Goal: Find contact information: Find contact information

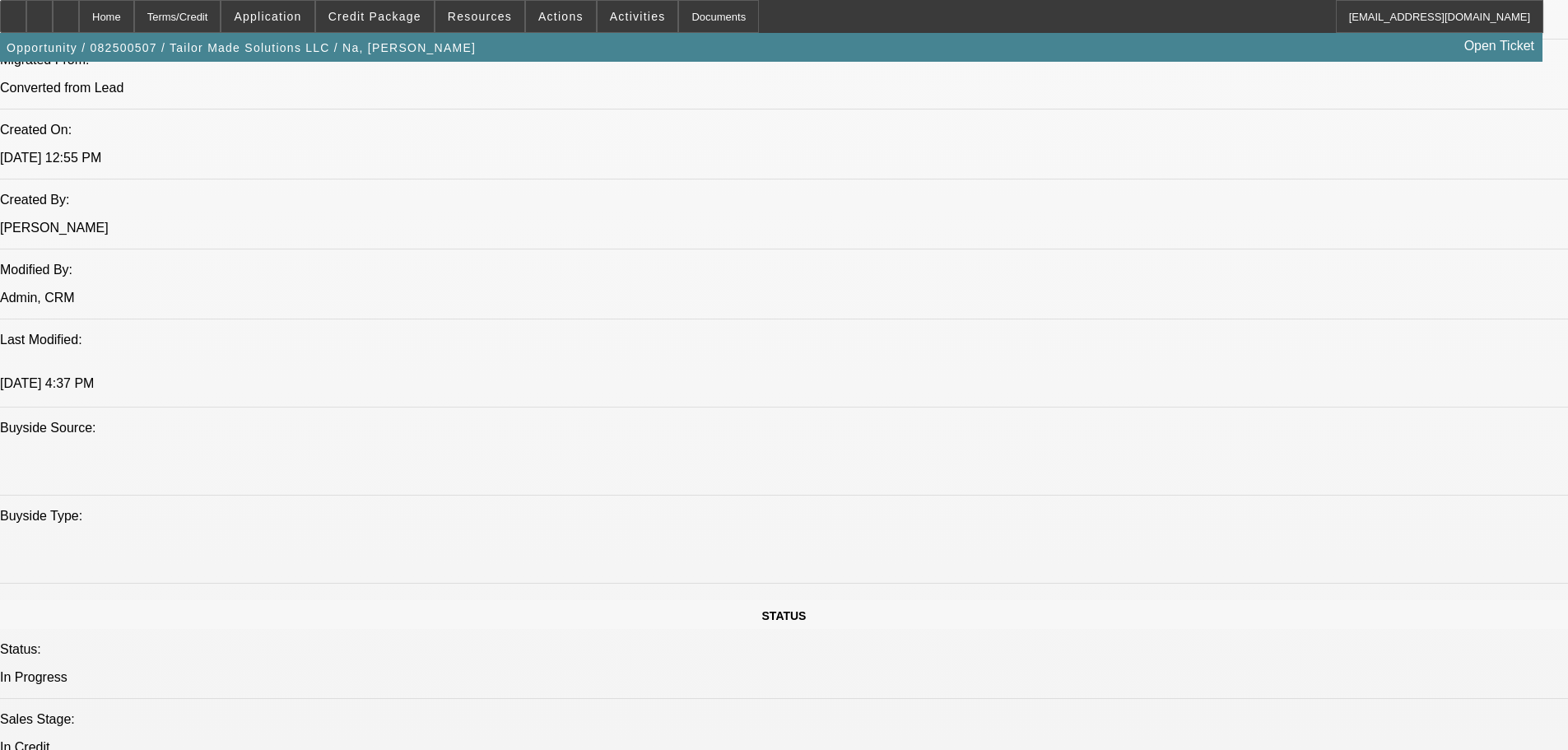
select select "0"
select select "6"
select select "0"
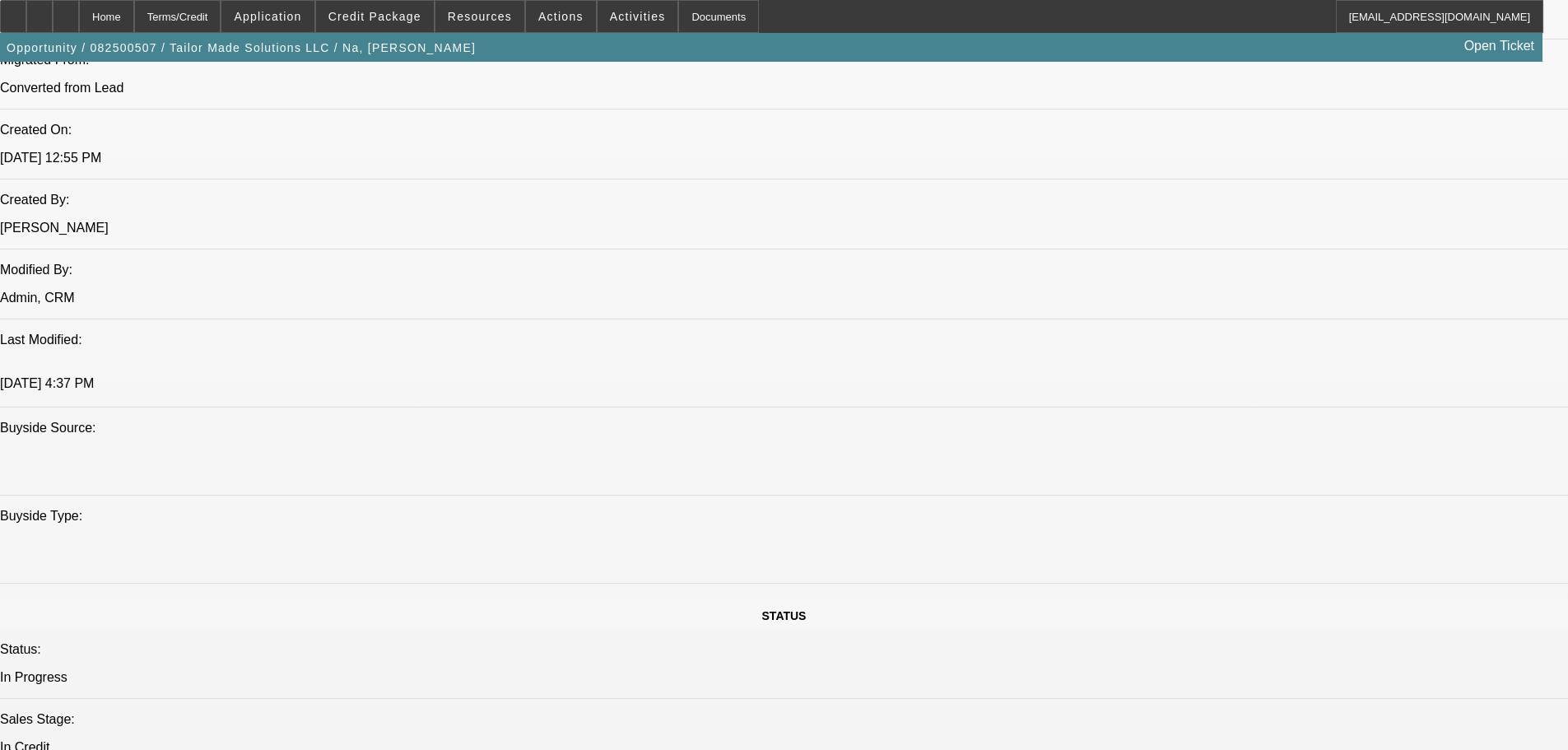
select select "0"
select select "2"
select select "0"
select select "6"
select select "0"
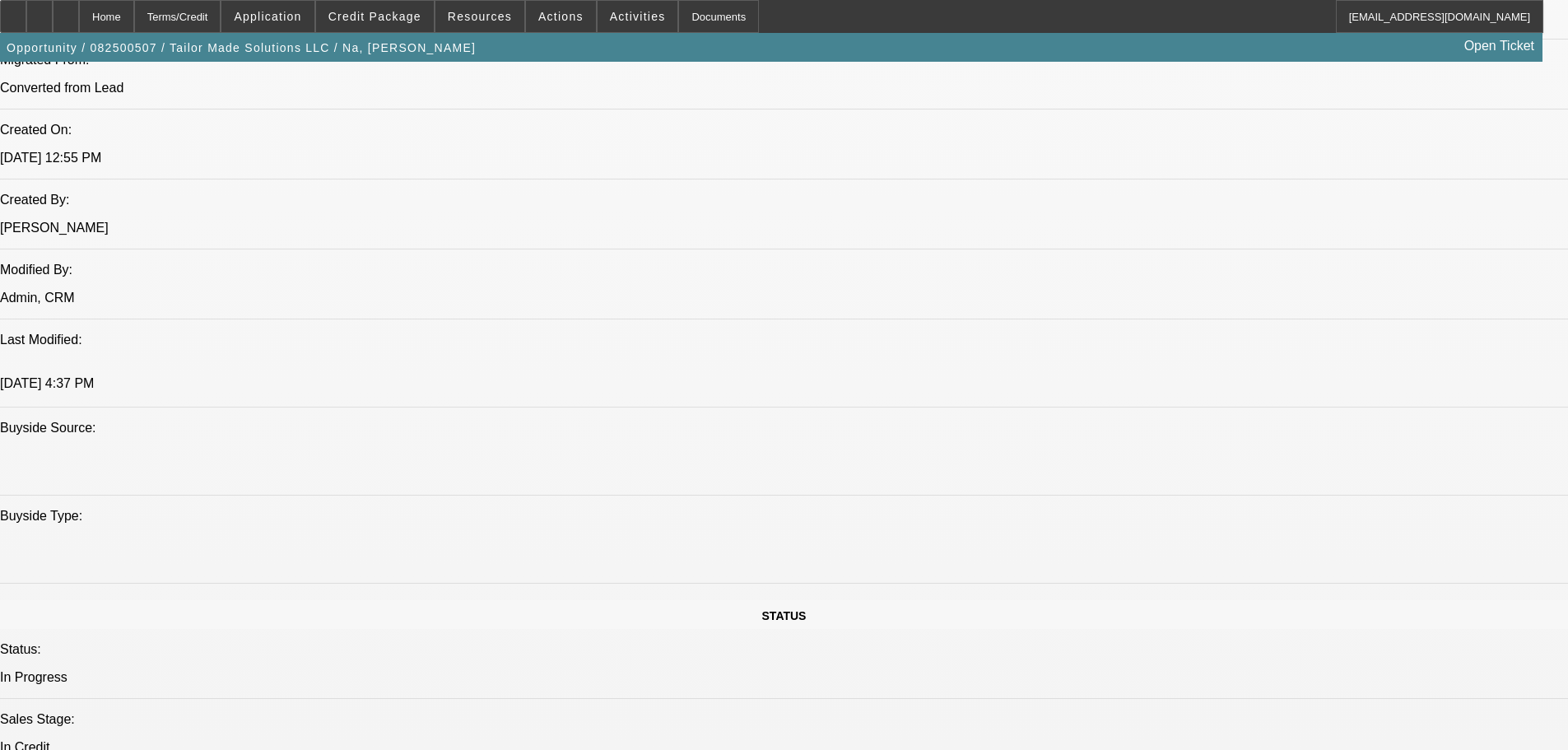
select select "0"
select select "2"
select select "0"
select select "6"
select select "0"
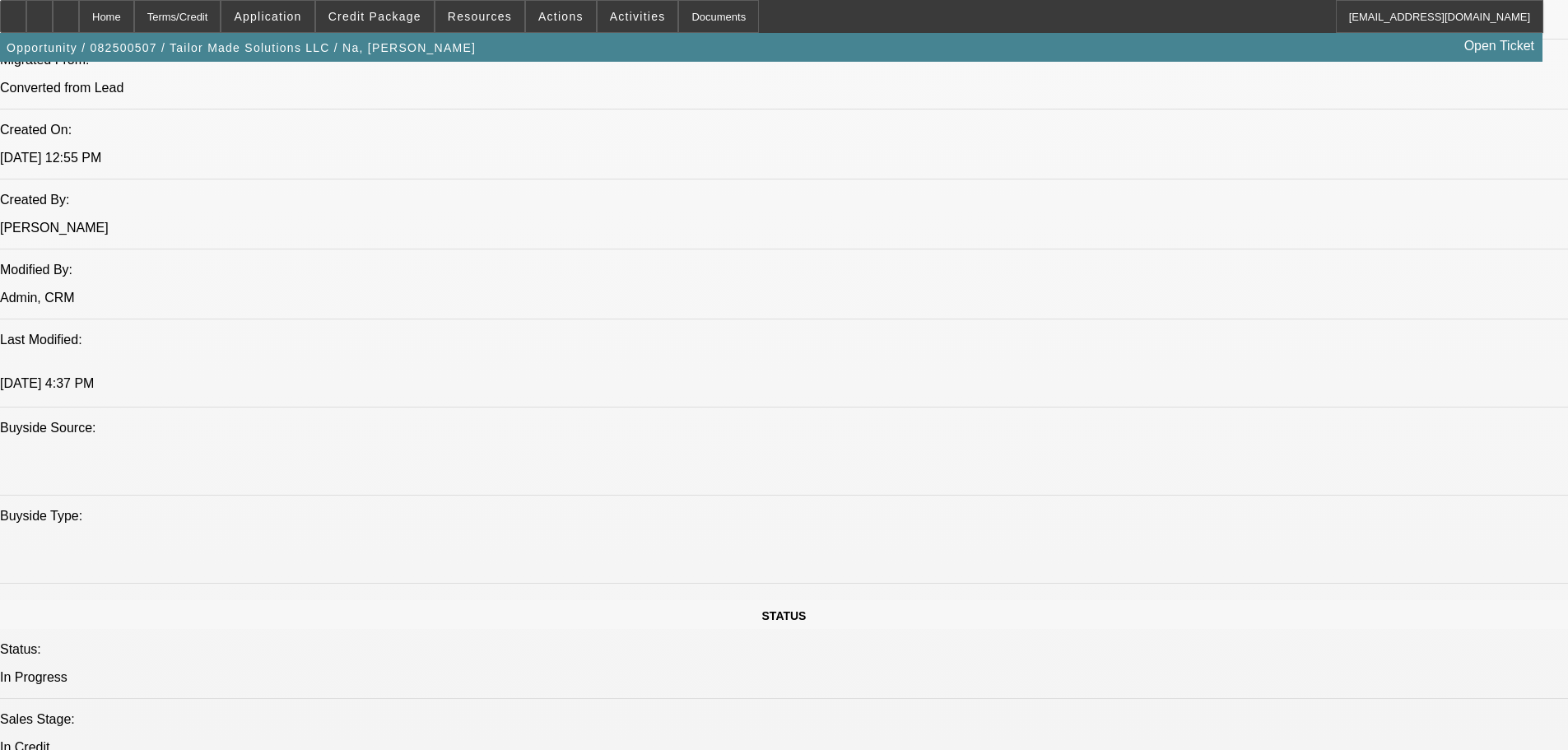
select select "0"
select select "3"
select select "0"
select select "6"
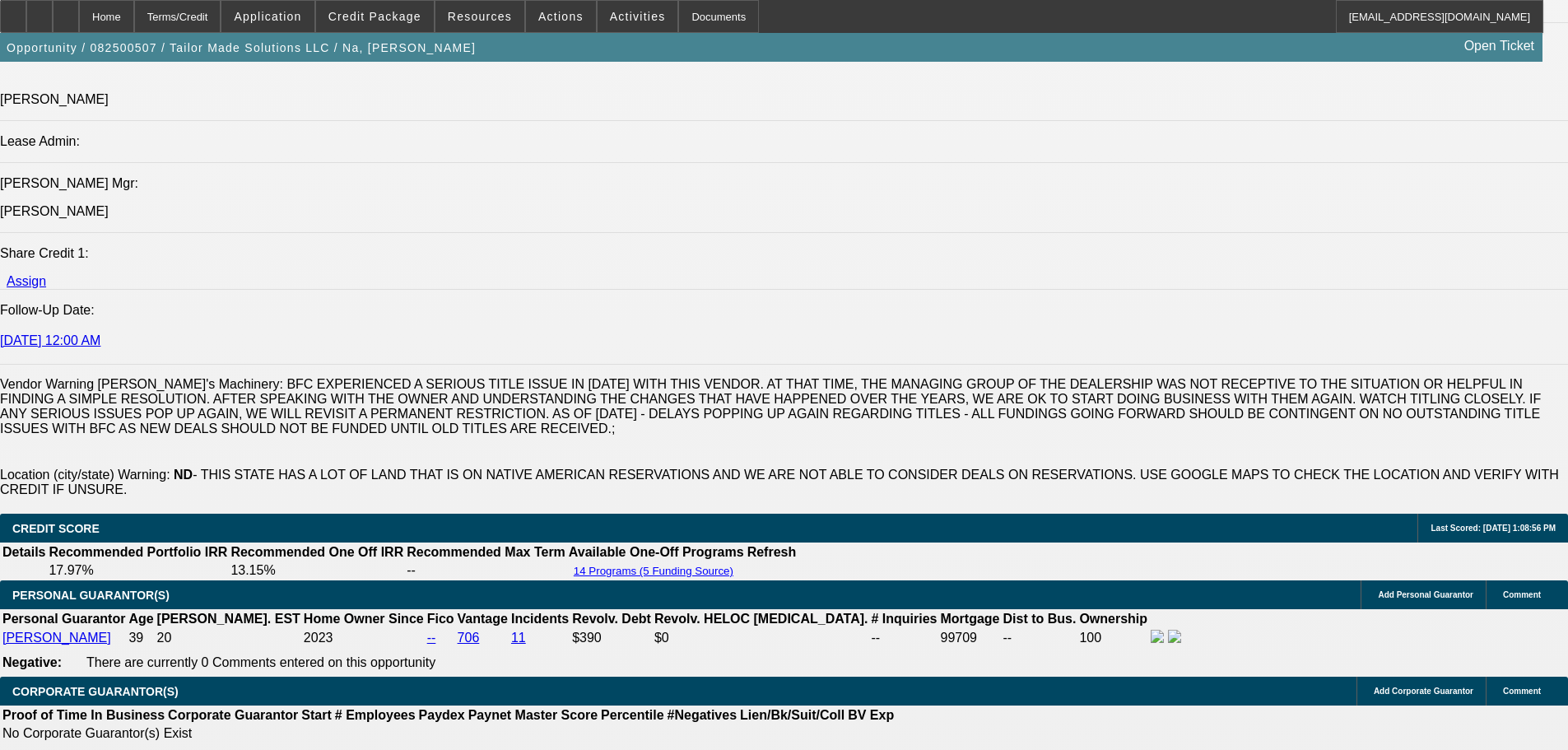
scroll to position [2382, 0]
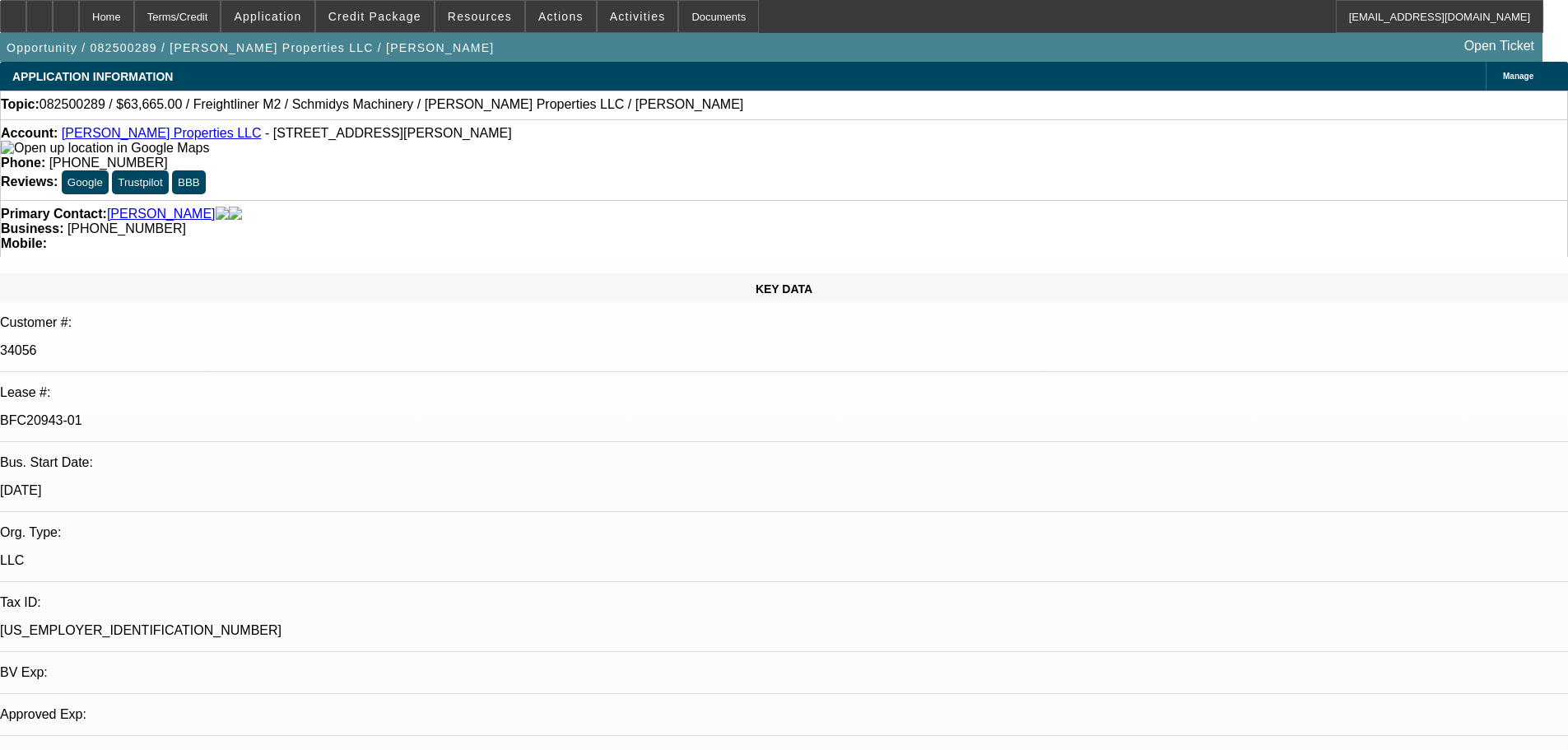
select select "0"
select select "6"
select select "0"
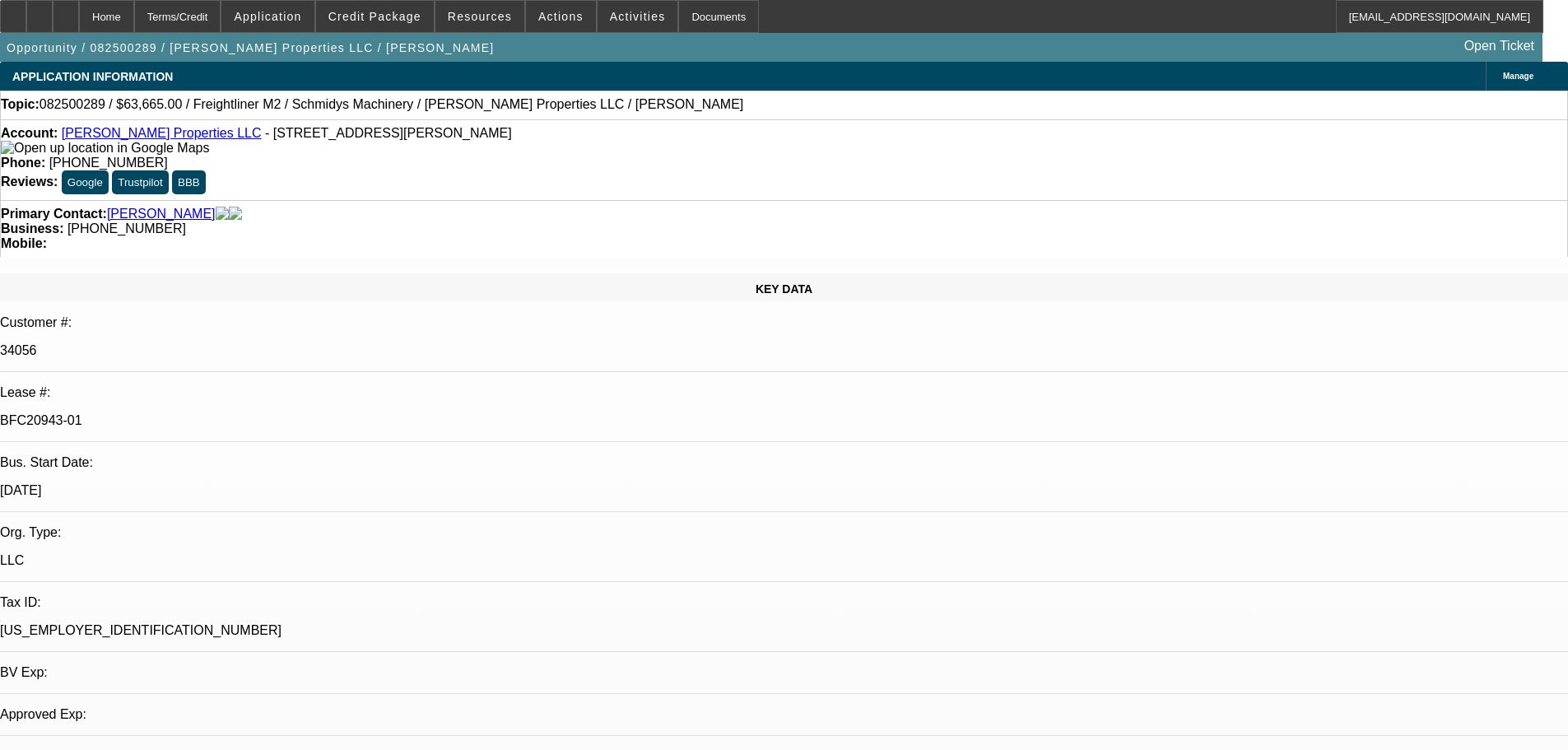
select select "0"
select select "6"
select select "0"
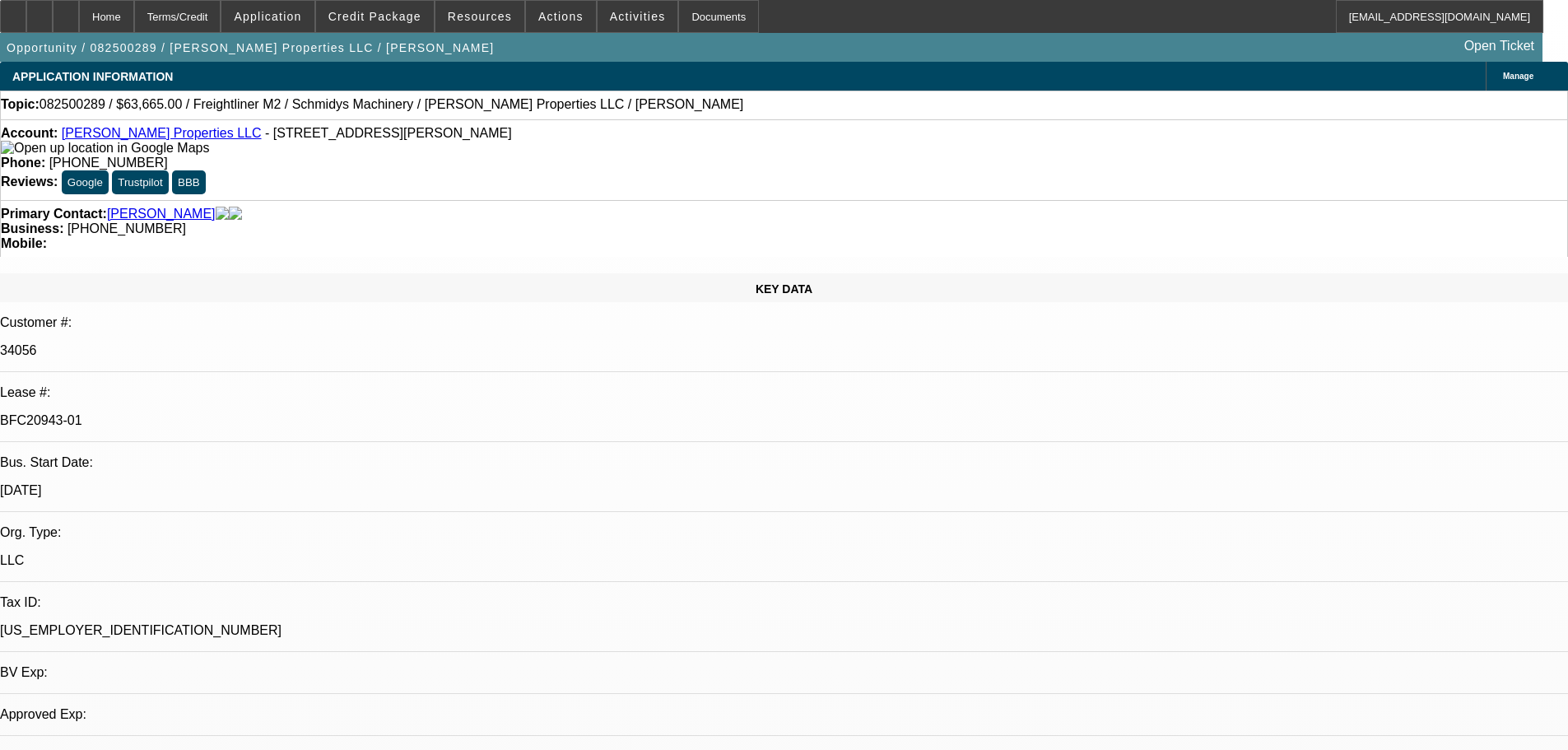
select select "0"
select select "6"
select select "0"
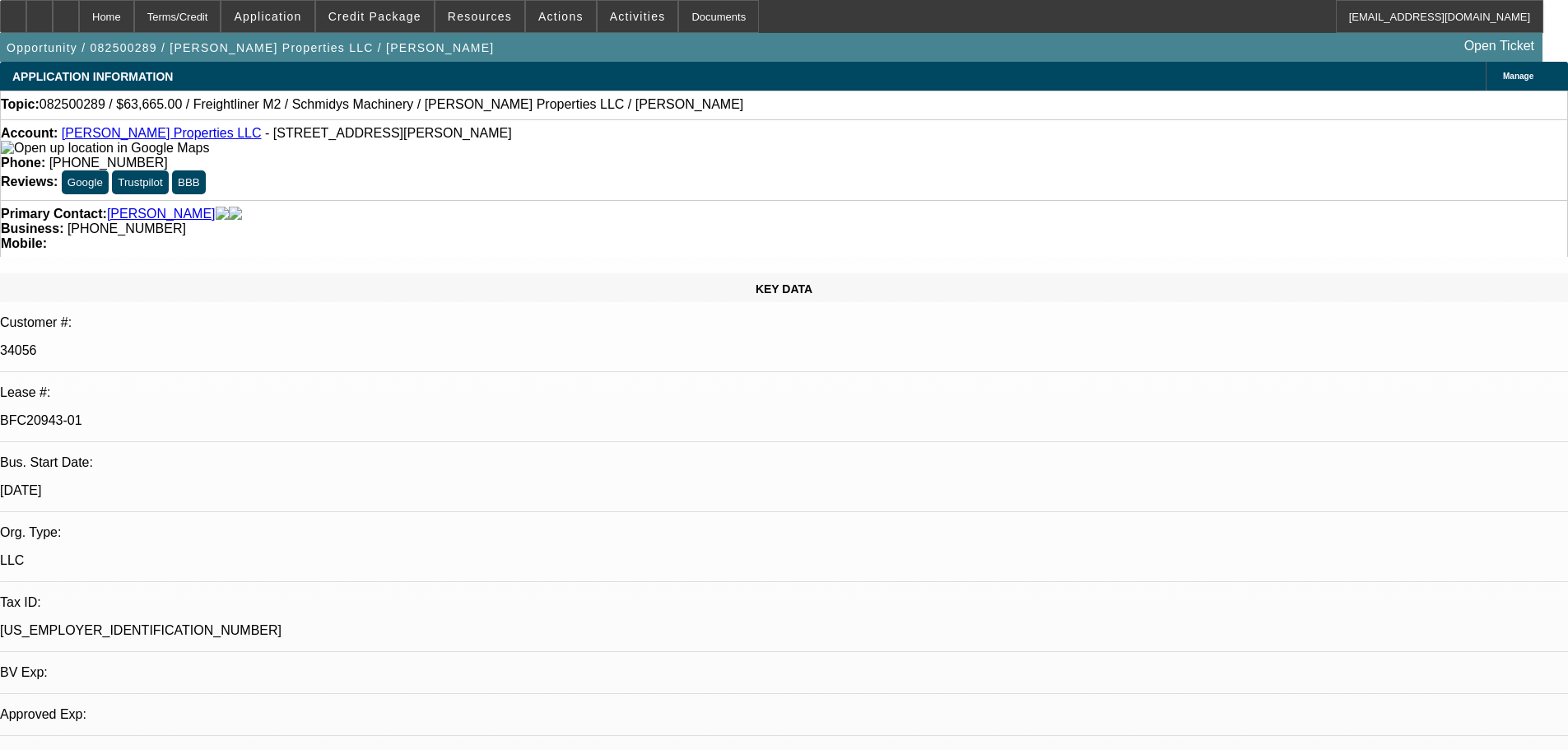
select select "6"
select select "0"
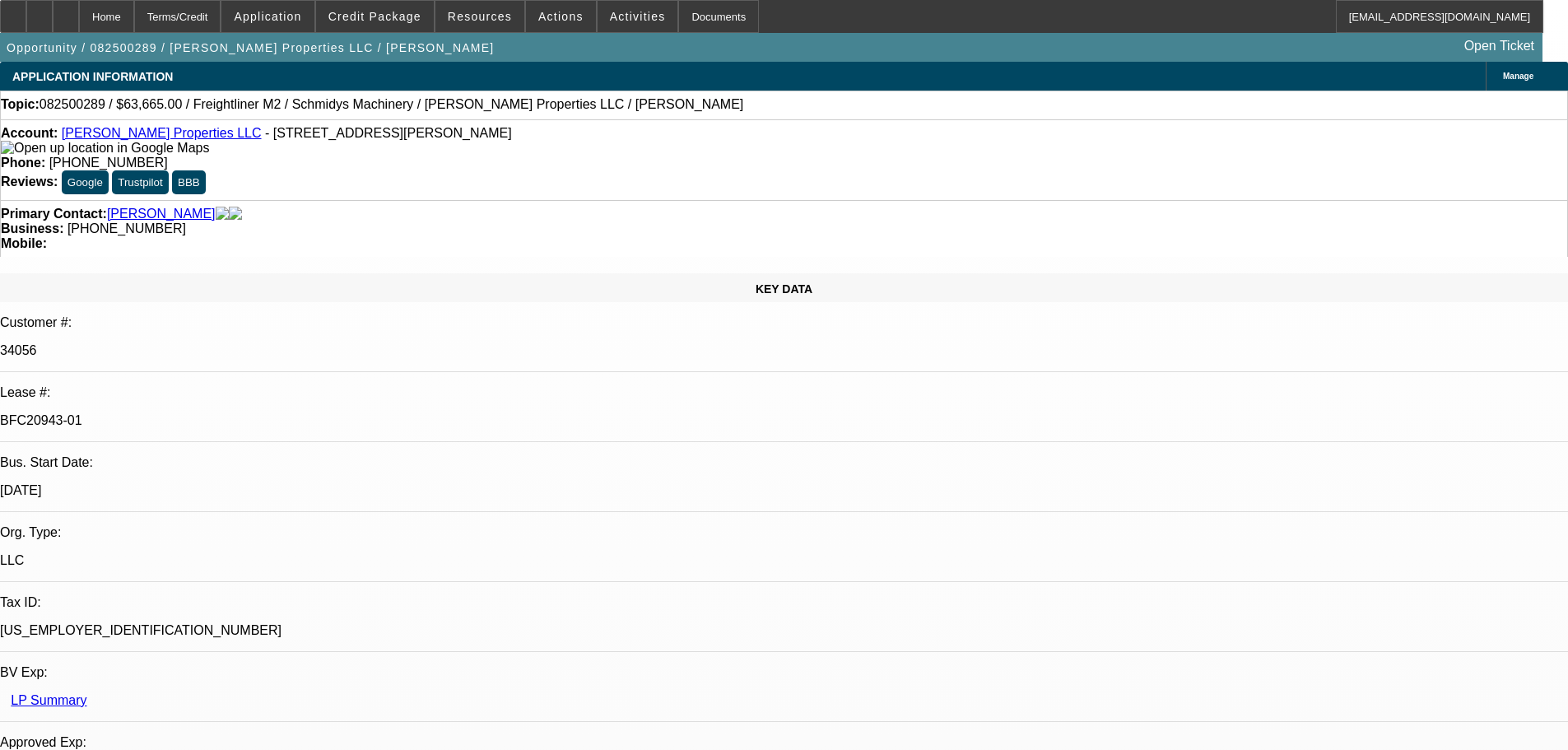
select select "0"
select select "6"
select select "0"
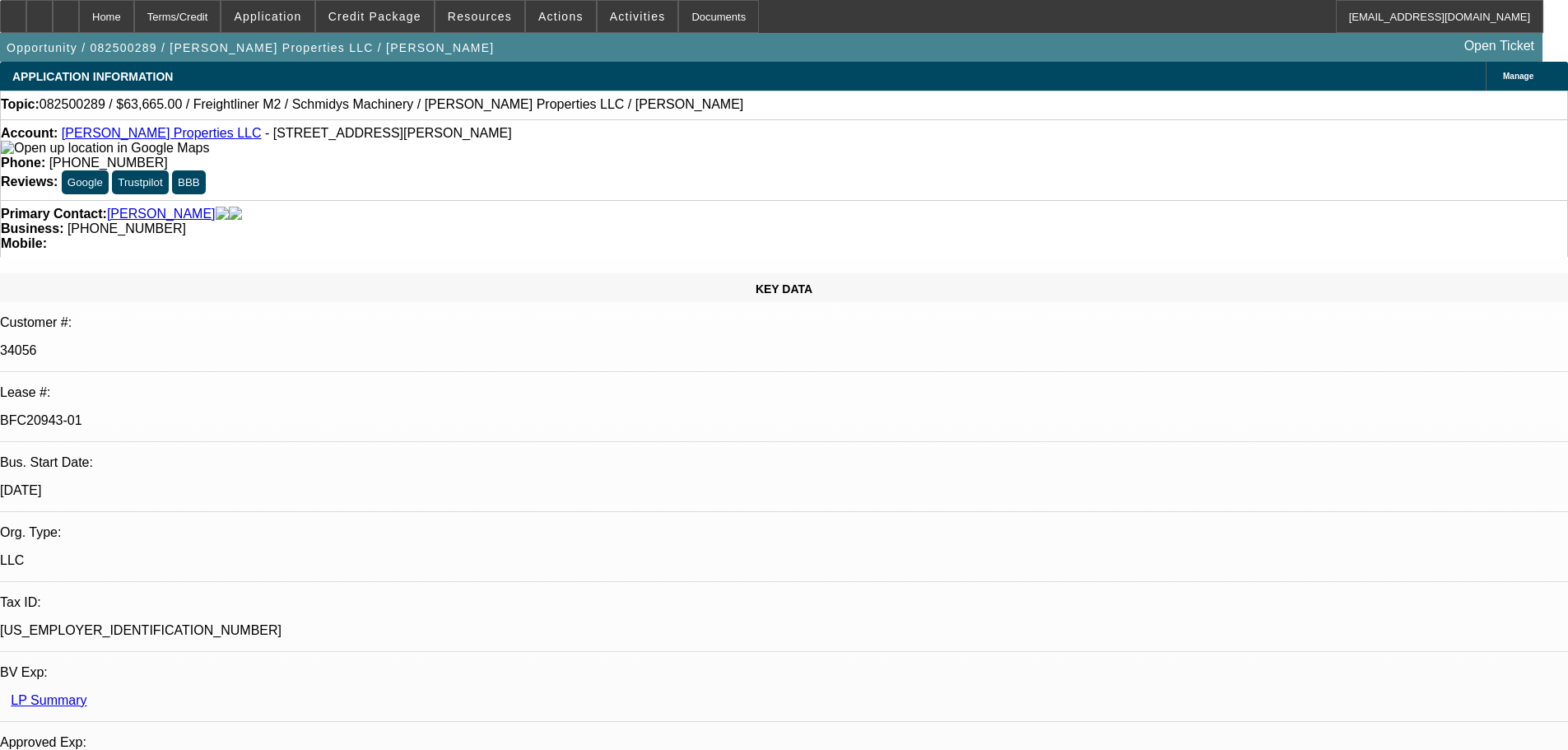
select select "6"
select select "0"
select select "6"
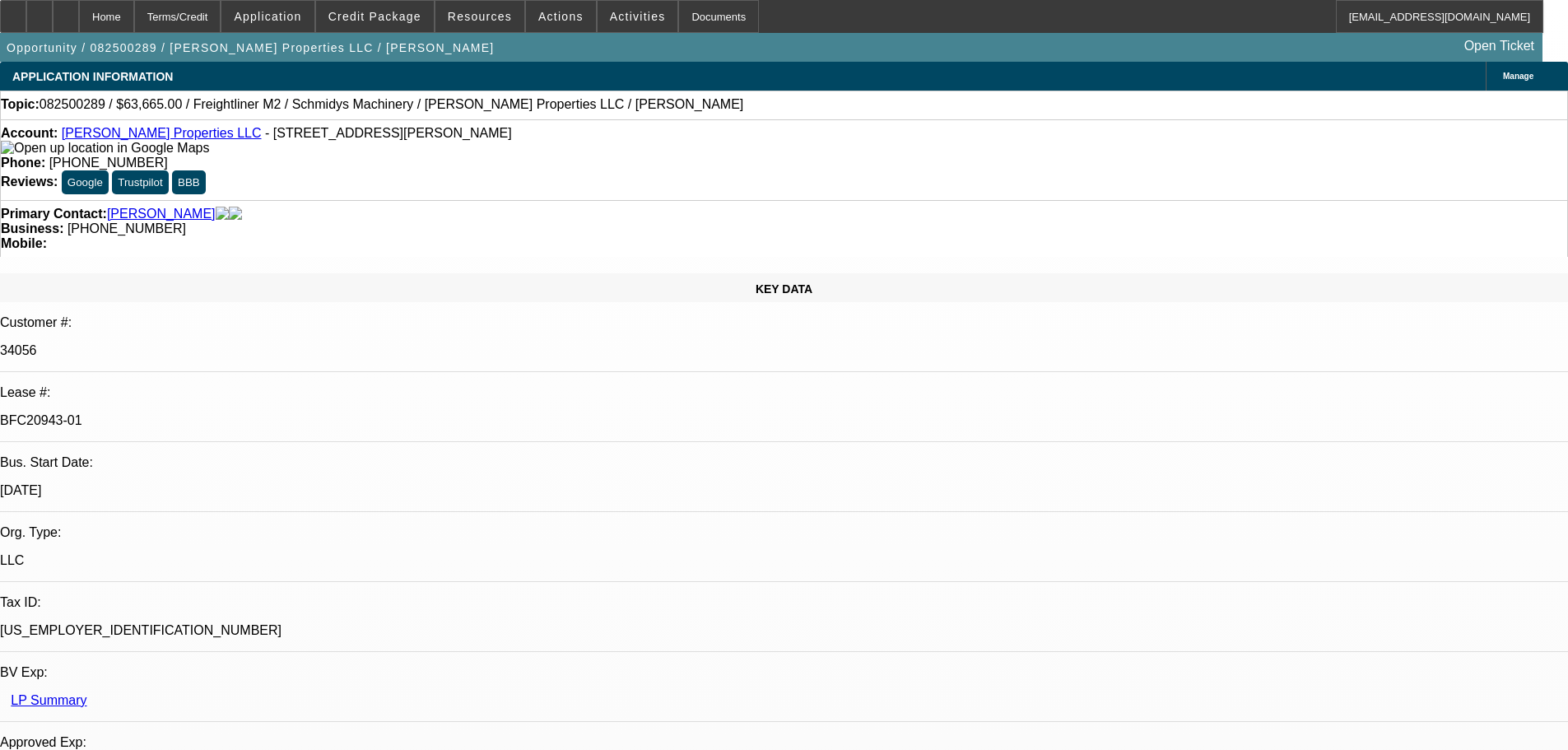
select select "0"
select select "6"
drag, startPoint x: 662, startPoint y: 136, endPoint x: 573, endPoint y: 140, distance: 89.1
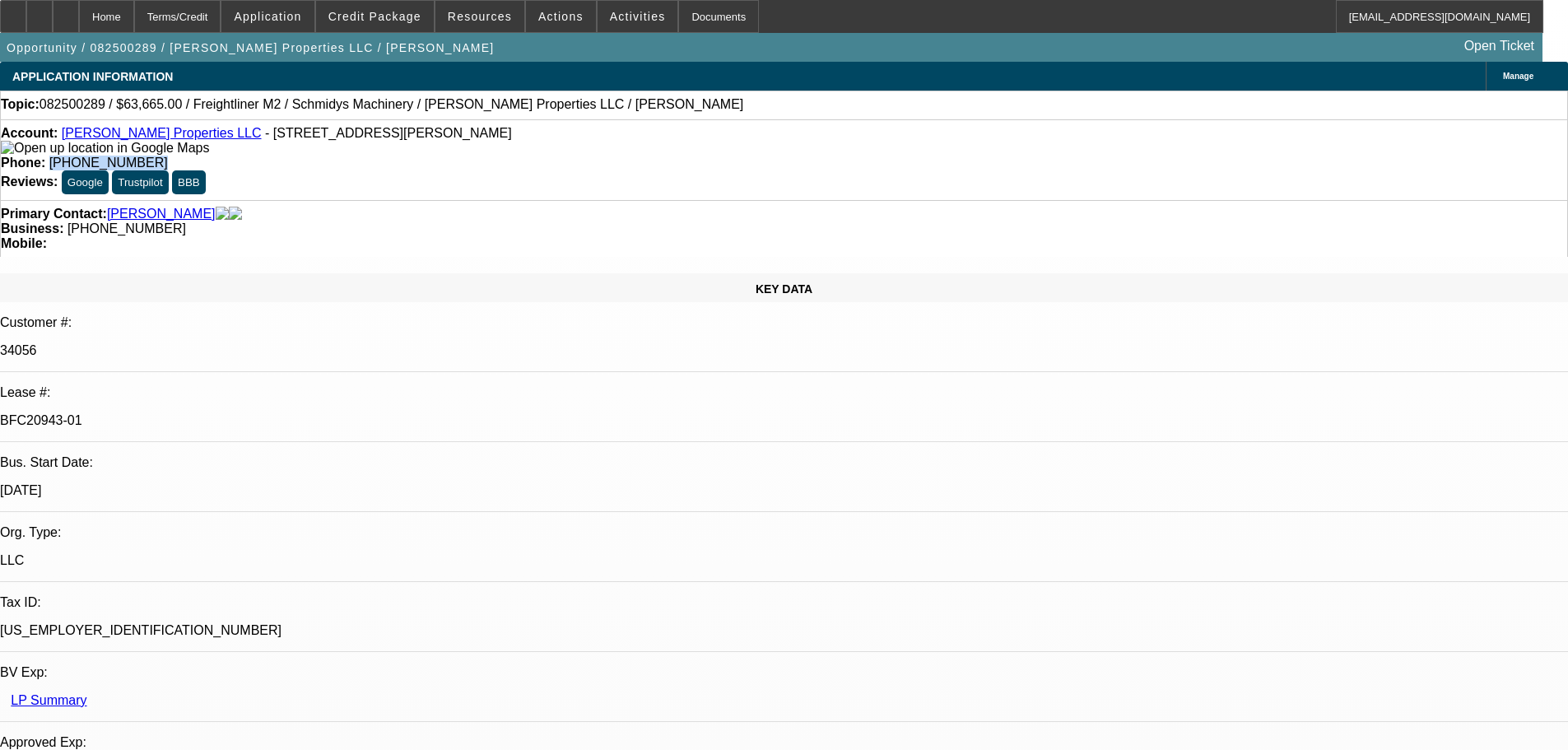
click at [573, 156] on div "Phone: (317) 893-3035" at bounding box center [784, 163] width 1566 height 15
copy span "(317) 893-3035"
click at [13, 11] on icon at bounding box center [13, 11] width 0 height 0
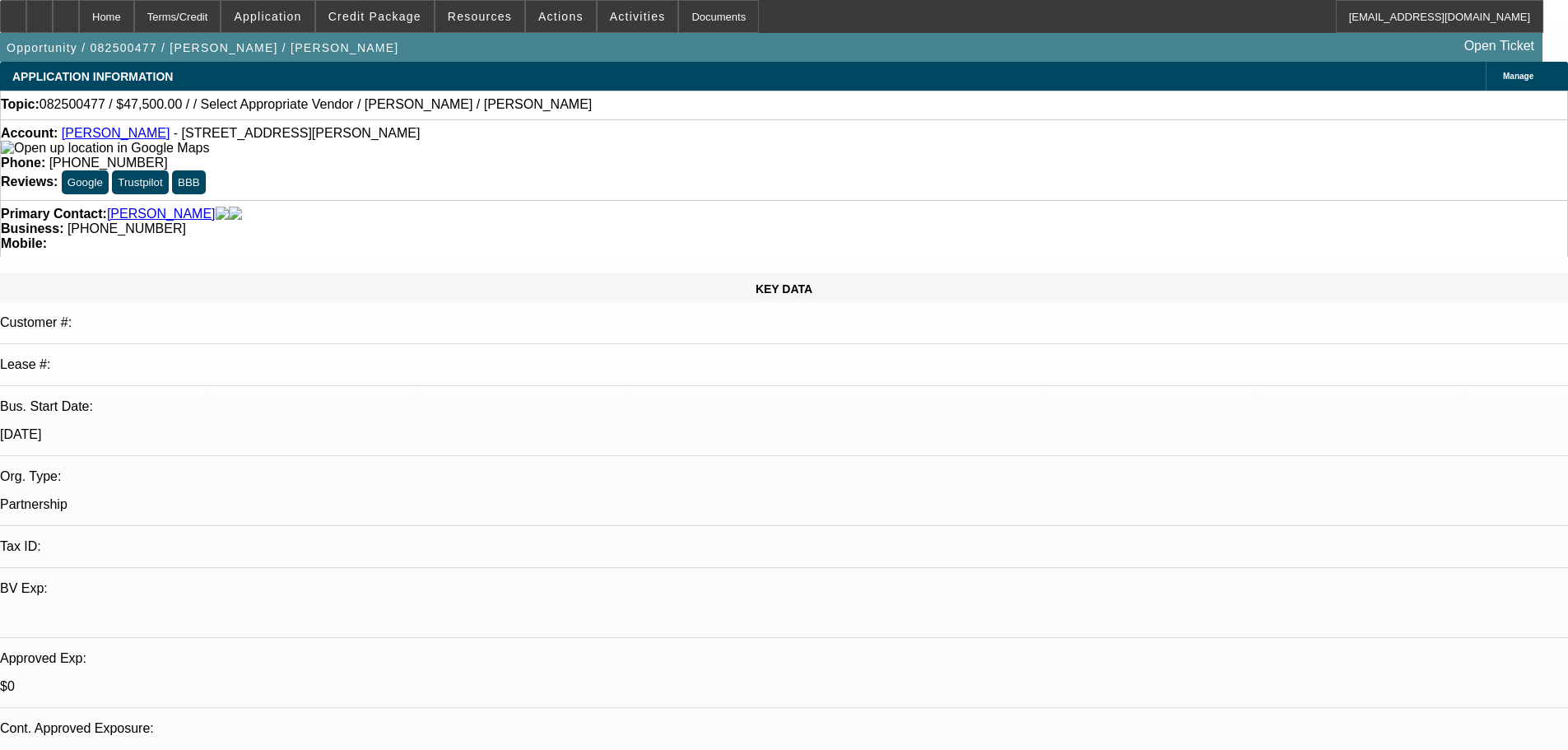
select select "2"
select select "0"
select select "6"
drag, startPoint x: 1079, startPoint y: 196, endPoint x: 1093, endPoint y: 198, distance: 14.1
